Goal: Check status: Check status

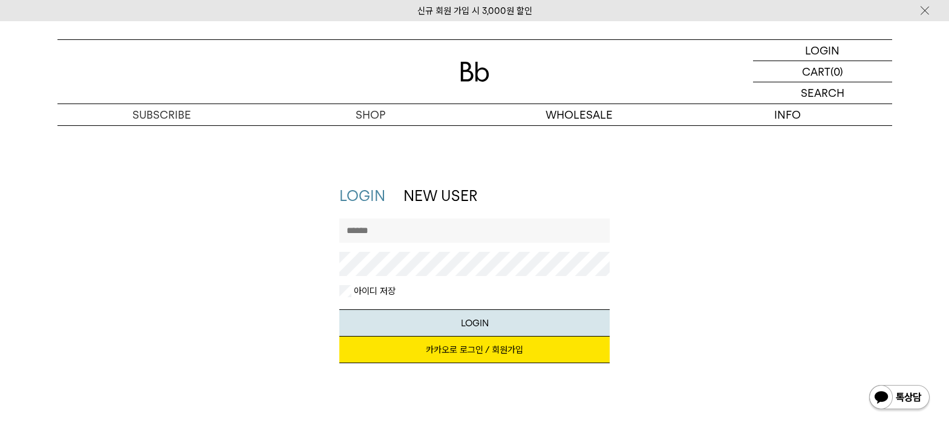
click at [397, 114] on input "text" at bounding box center [474, 230] width 270 height 24
type input "*"
type input "**********"
click at [339, 114] on button "LOGIN" at bounding box center [474, 322] width 270 height 27
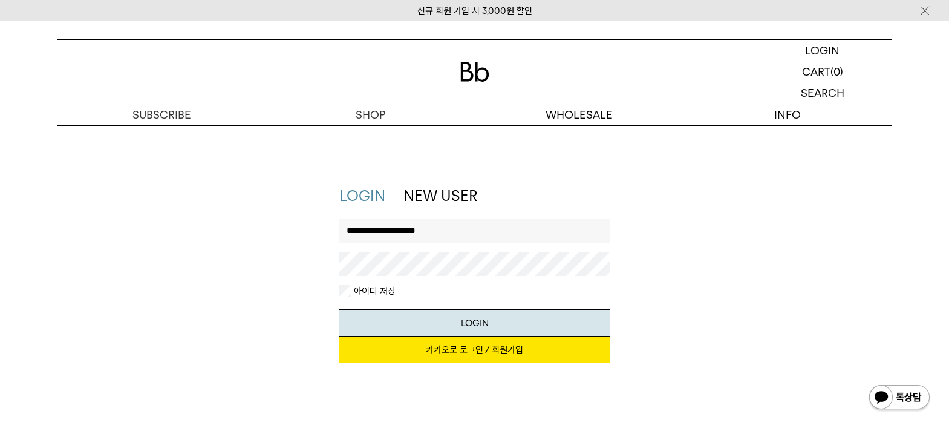
click at [469, 114] on link "카카오로 로그인 / 회원가입" at bounding box center [474, 349] width 270 height 27
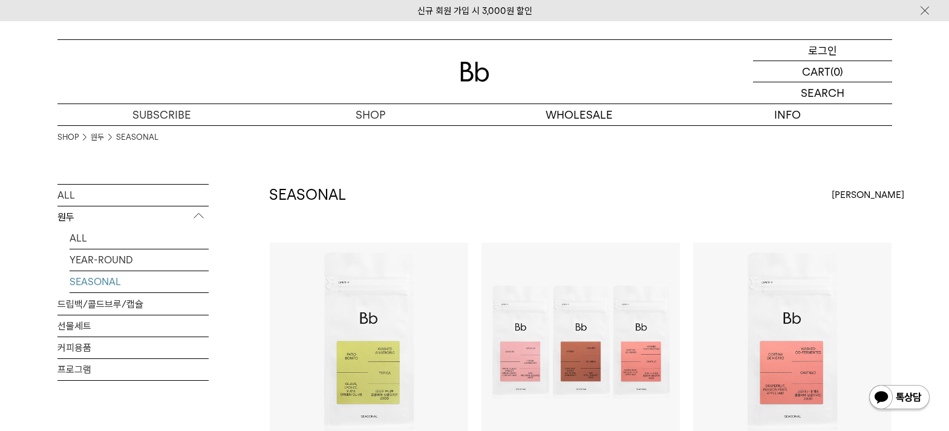
click at [817, 48] on p "로그인" at bounding box center [822, 50] width 29 height 21
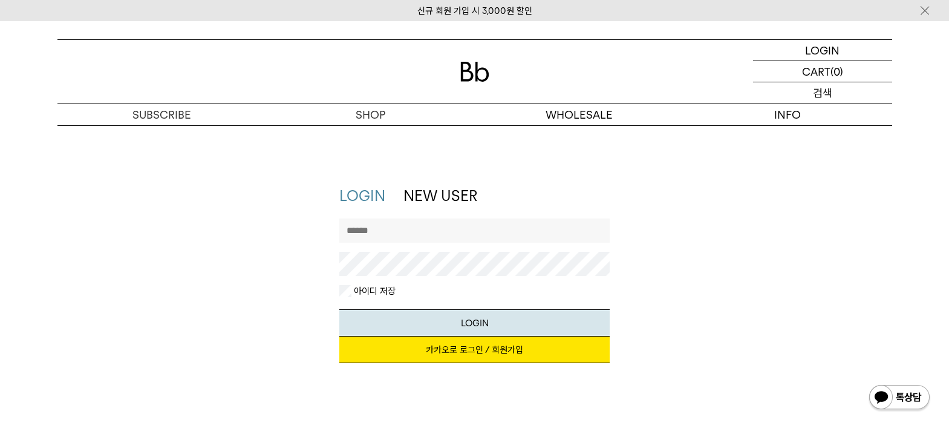
click at [828, 82] on p "검색" at bounding box center [822, 92] width 19 height 21
click at [833, 80] on p "장바구니" at bounding box center [816, 71] width 39 height 21
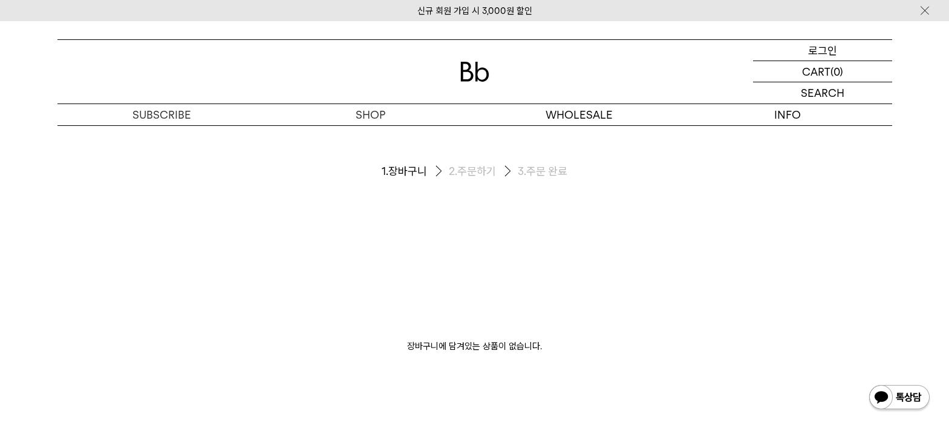
click at [831, 56] on p "로그인" at bounding box center [822, 50] width 29 height 21
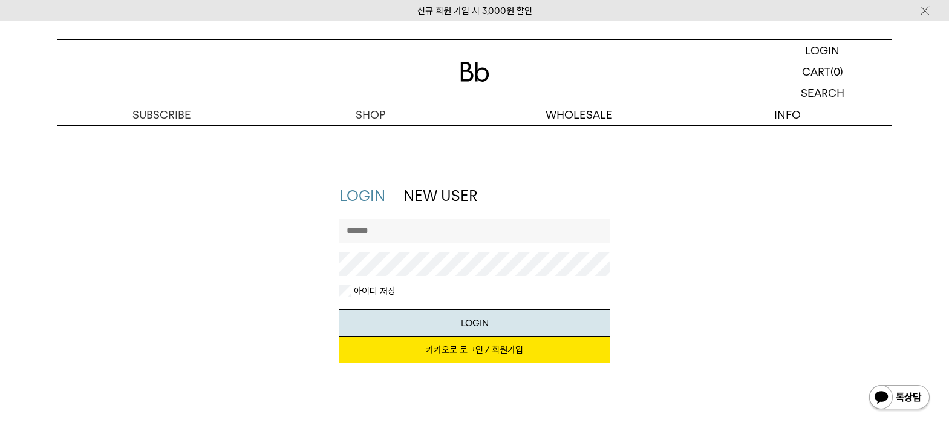
click at [468, 351] on link "카카오로 로그인 / 회원가입" at bounding box center [474, 349] width 270 height 27
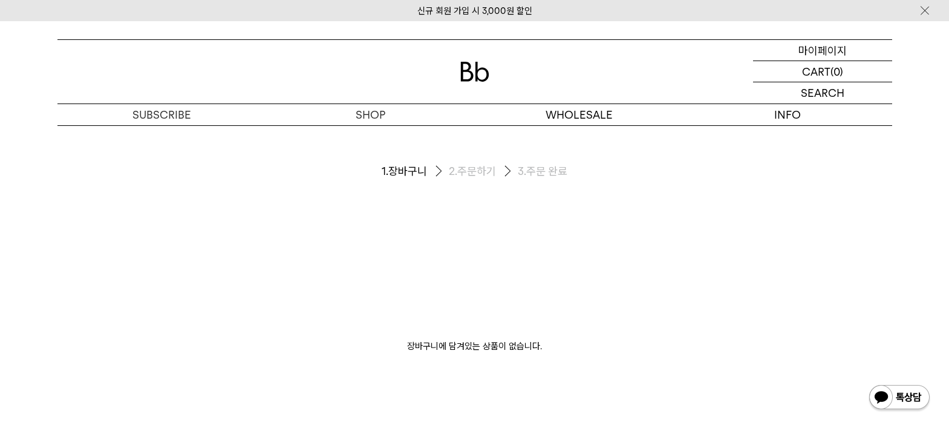
click at [817, 49] on p "마이페이지" at bounding box center [822, 50] width 48 height 21
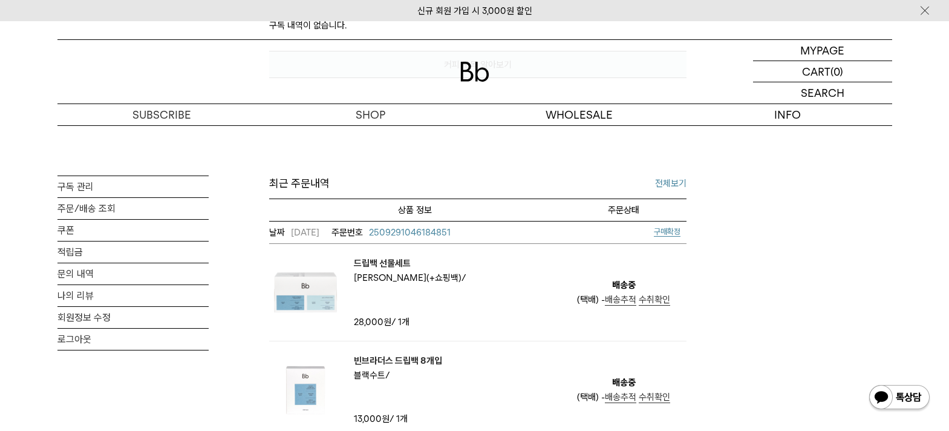
scroll to position [423, 0]
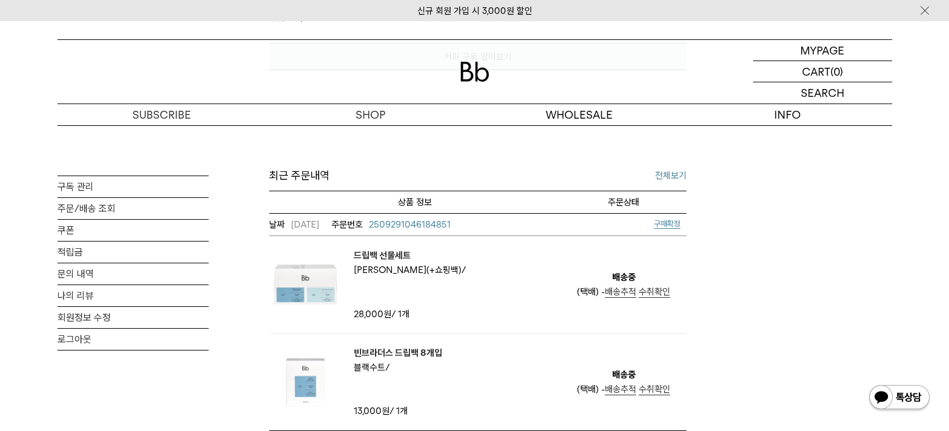
click at [624, 295] on span "배송추적" at bounding box center [620, 291] width 31 height 11
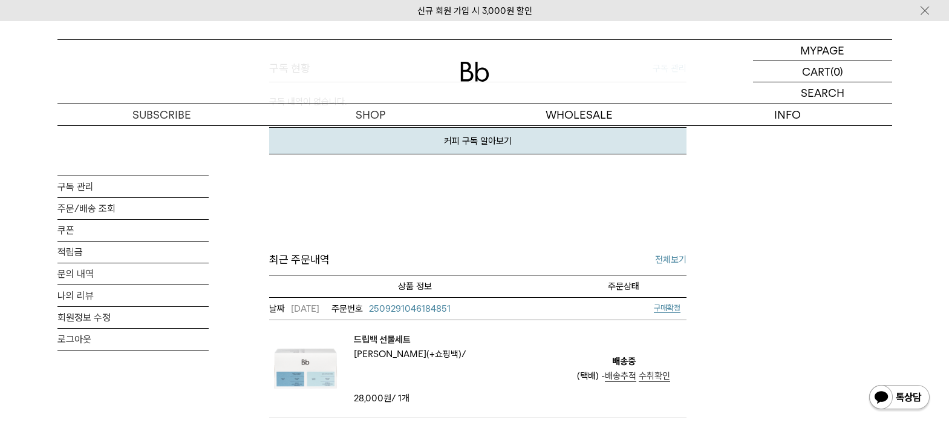
scroll to position [363, 0]
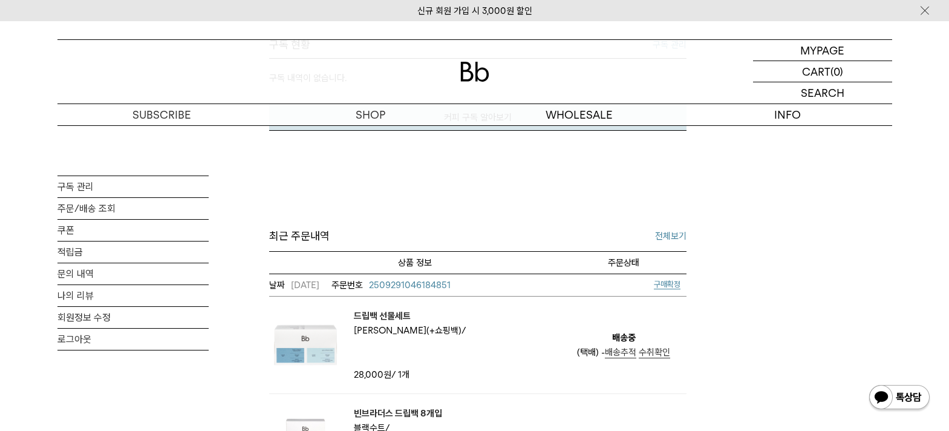
click at [614, 349] on span "배송추적" at bounding box center [620, 352] width 31 height 11
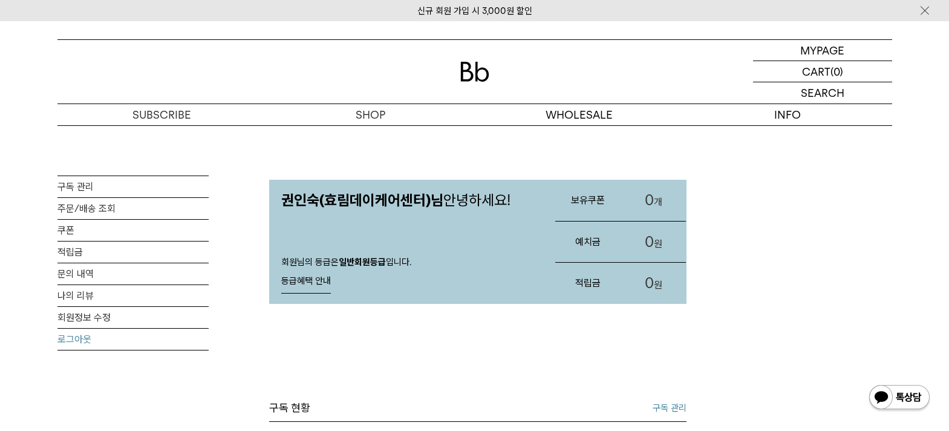
click at [90, 334] on link "로그아웃" at bounding box center [132, 338] width 151 height 21
